Goal: Navigation & Orientation: Find specific page/section

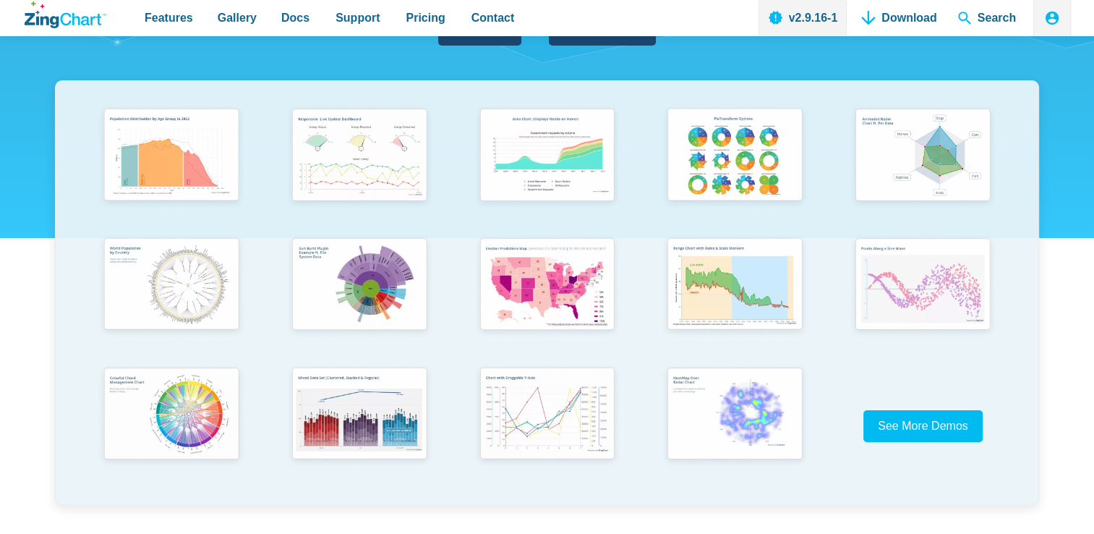
scroll to position [257, 0]
click at [183, 404] on img "App Content" at bounding box center [170, 413] width 155 height 111
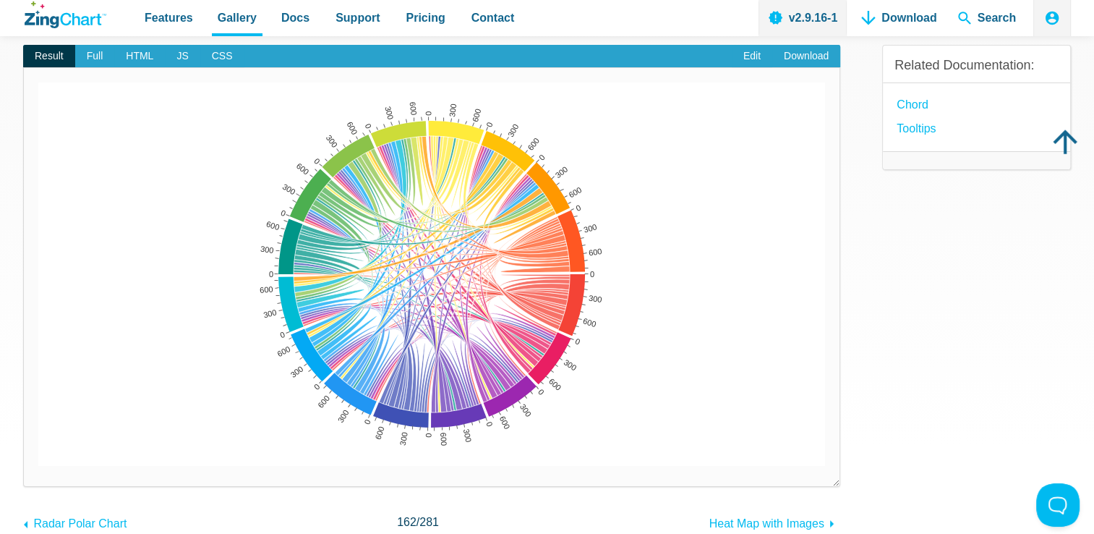
scroll to position [146, 0]
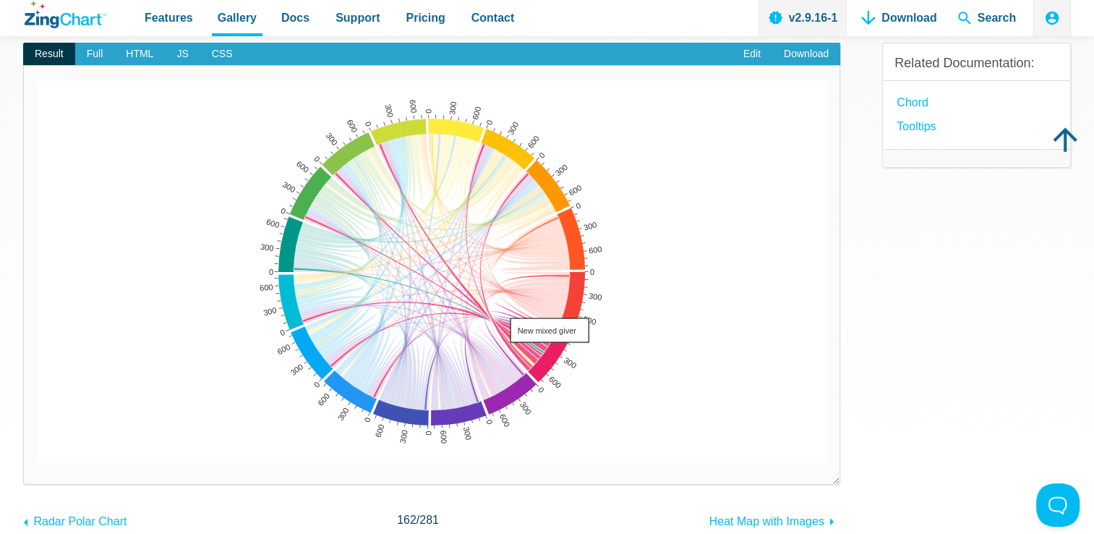
click at [38, 464] on area "New mixed giver" at bounding box center [38, 464] width 0 height 0
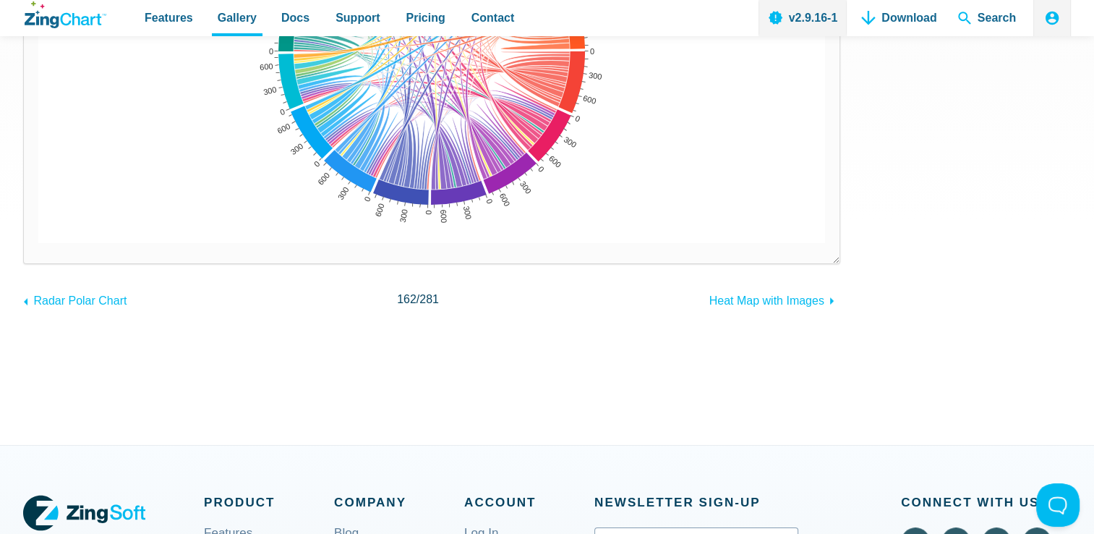
scroll to position [0, 0]
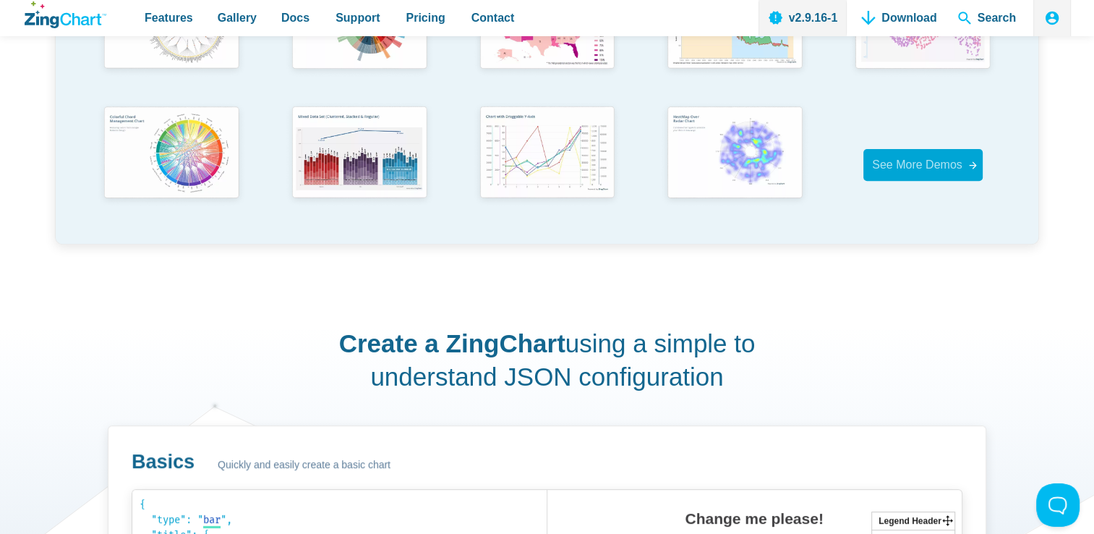
click at [900, 163] on span "See More Demos" at bounding box center [917, 164] width 90 height 12
